Goal: Find specific page/section: Find specific page/section

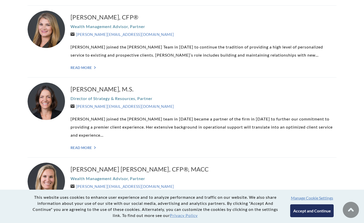
scroll to position [354, 0]
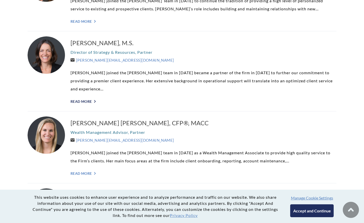
click at [98, 99] on link "Read More ">" at bounding box center [204, 101] width 266 height 4
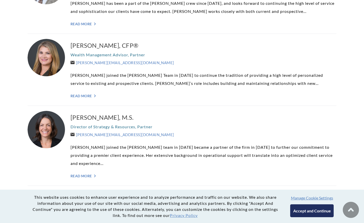
scroll to position [278, 0]
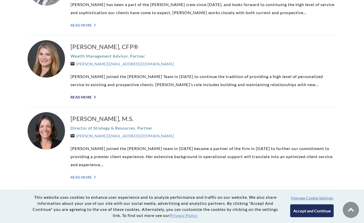
click at [87, 98] on link "Read More ">" at bounding box center [204, 97] width 266 height 4
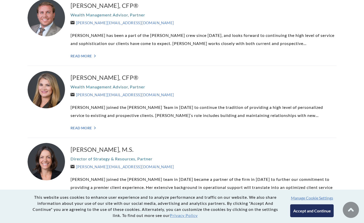
scroll to position [202, 0]
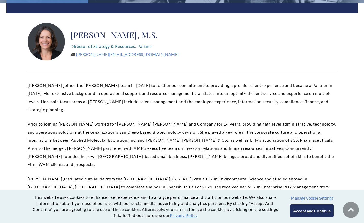
scroll to position [101, 0]
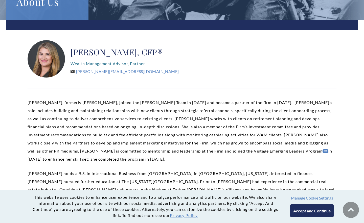
scroll to position [76, 0]
